Goal: Transaction & Acquisition: Download file/media

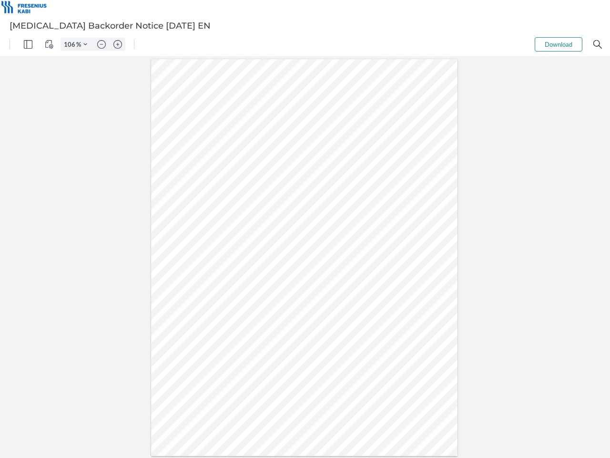
click at [28, 44] on img "Panel" at bounding box center [28, 44] width 9 height 9
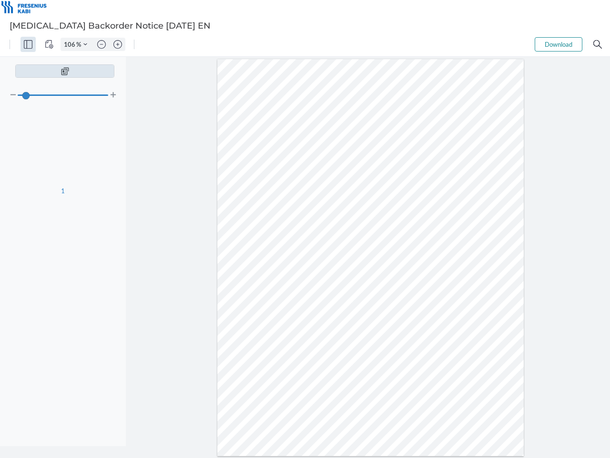
click at [49, 44] on img "View Controls" at bounding box center [49, 44] width 9 height 9
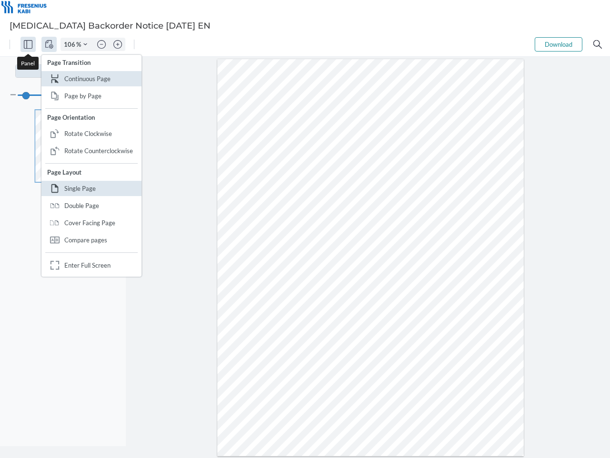
click at [71, 44] on input "106" at bounding box center [68, 44] width 15 height 9
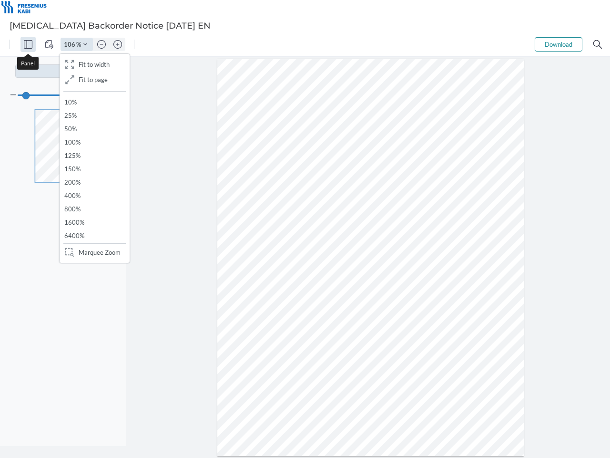
click at [85, 44] on img "Zoom Controls" at bounding box center [85, 44] width 4 height 4
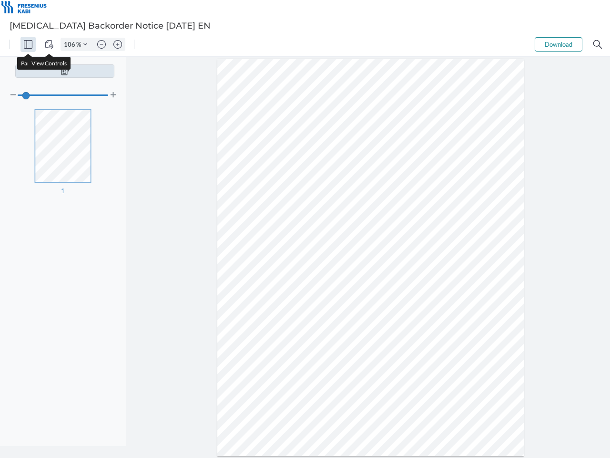
click at [102, 44] on img "Zoom out" at bounding box center [101, 44] width 9 height 9
click at [118, 44] on img "Zoom in" at bounding box center [117, 44] width 9 height 9
type input "106"
click at [559, 44] on button "Download" at bounding box center [559, 44] width 48 height 14
click at [598, 44] on img "Search" at bounding box center [598, 44] width 9 height 9
